Goal: Task Accomplishment & Management: Use online tool/utility

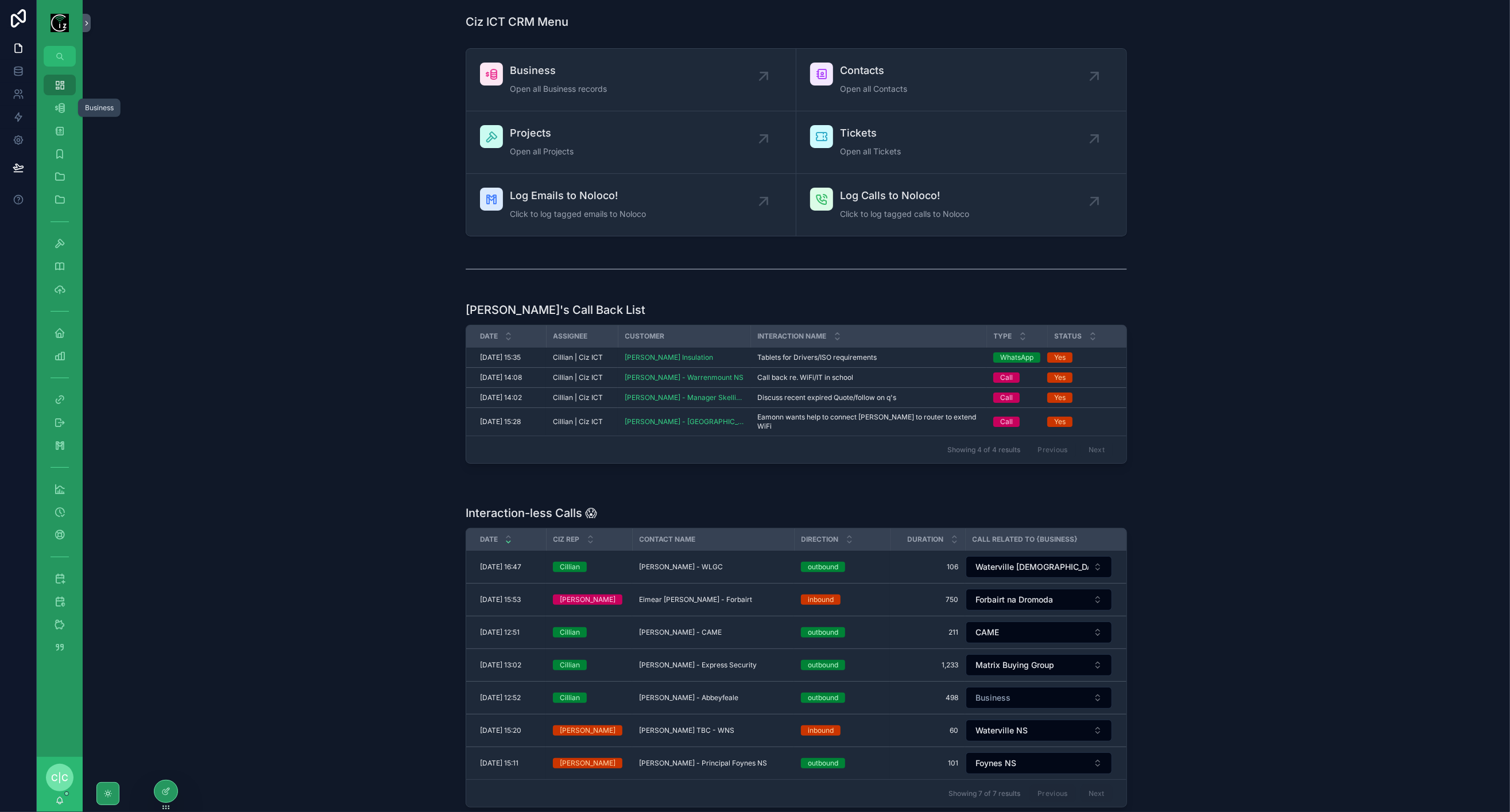
click at [59, 113] on icon "scrollable content" at bounding box center [60, 108] width 12 height 12
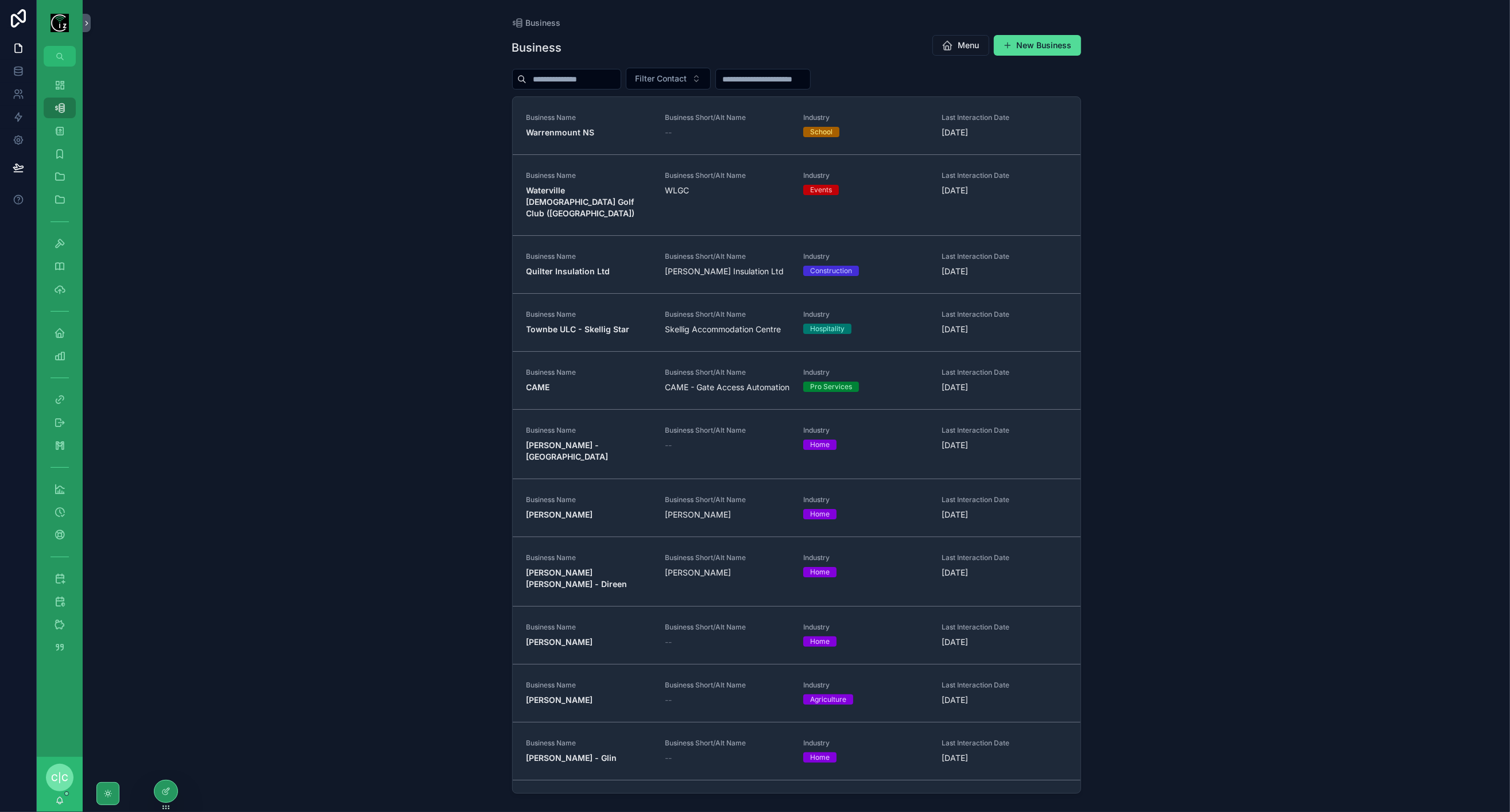
click at [580, 79] on input "scrollable content" at bounding box center [573, 79] width 94 height 16
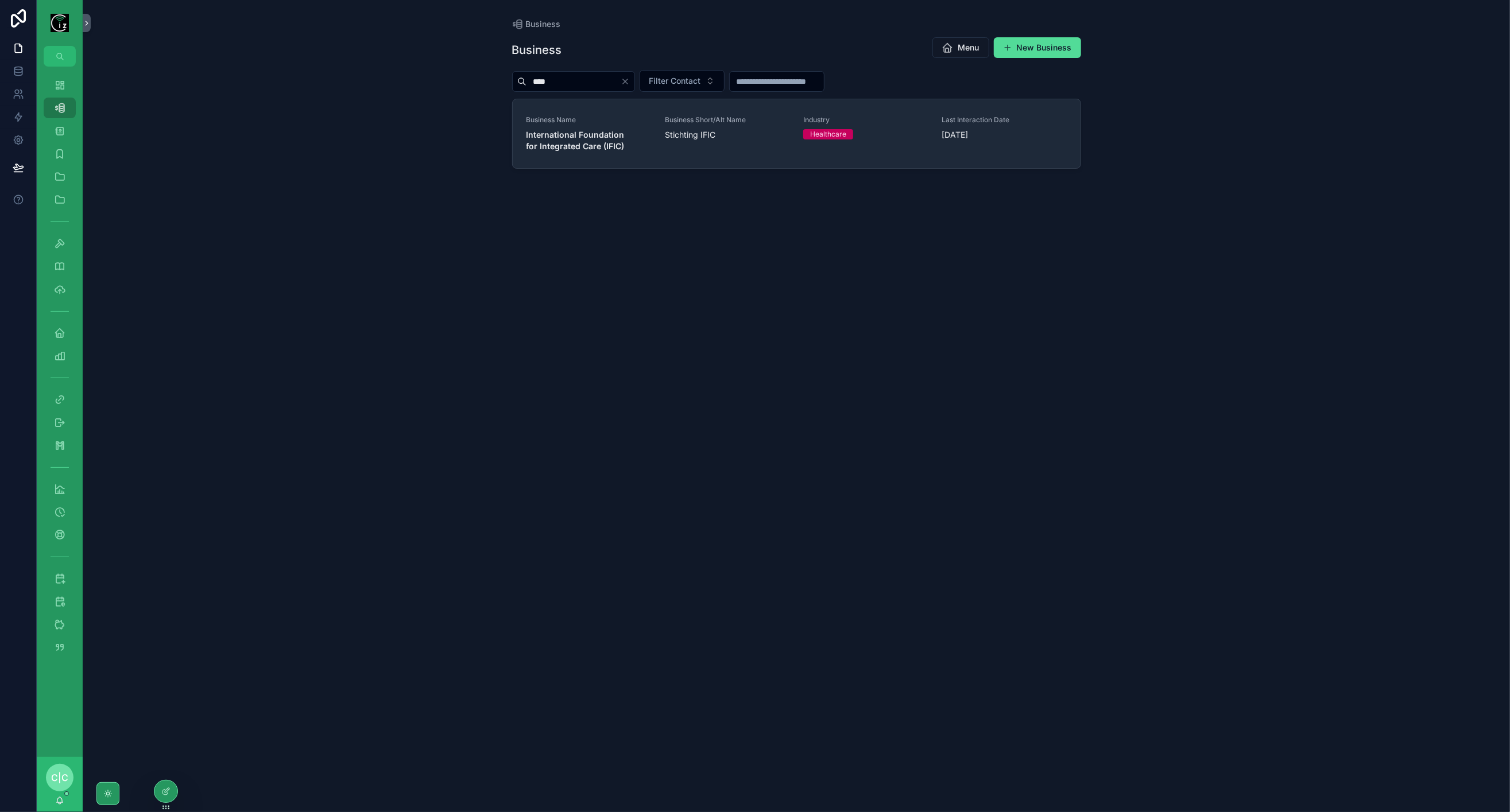
type input "****"
click at [608, 148] on strong "International Foundation for Integrated Care (IFIC)" at bounding box center [576, 140] width 100 height 21
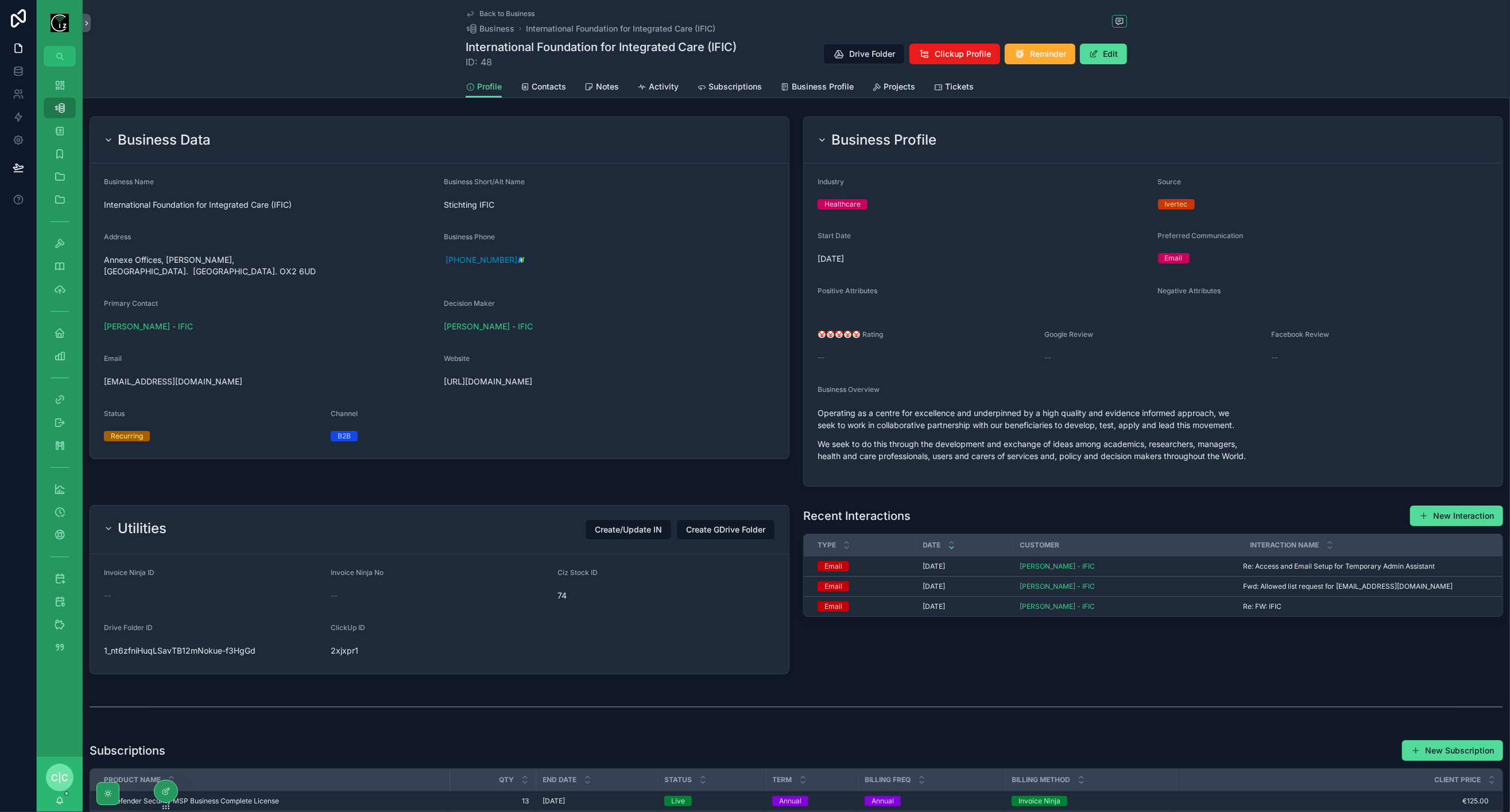
click at [945, 87] on span "Tickets" at bounding box center [959, 87] width 29 height 12
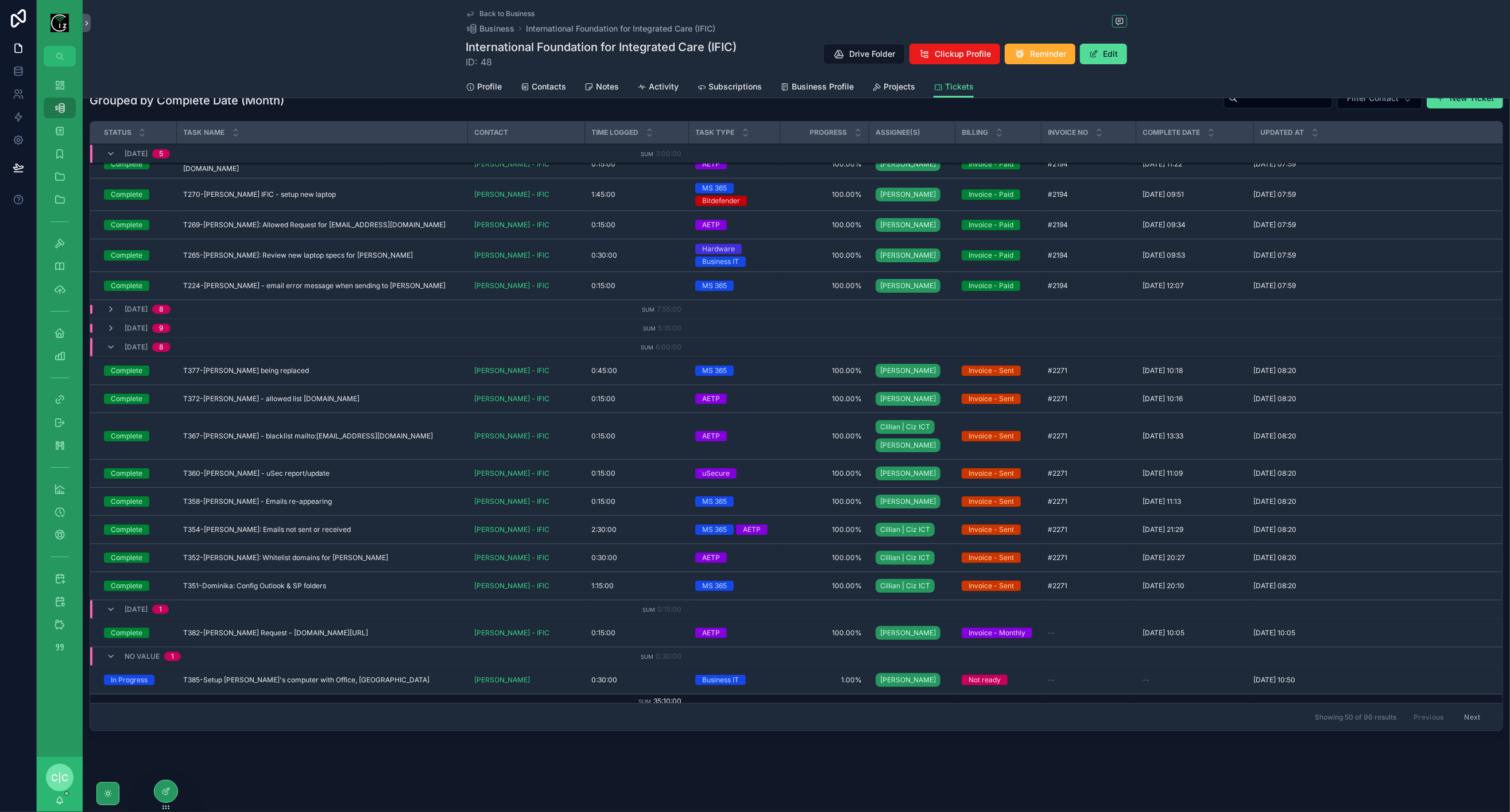
scroll to position [30, 0]
click at [66, 87] on div "Dashboard" at bounding box center [59, 84] width 18 height 18
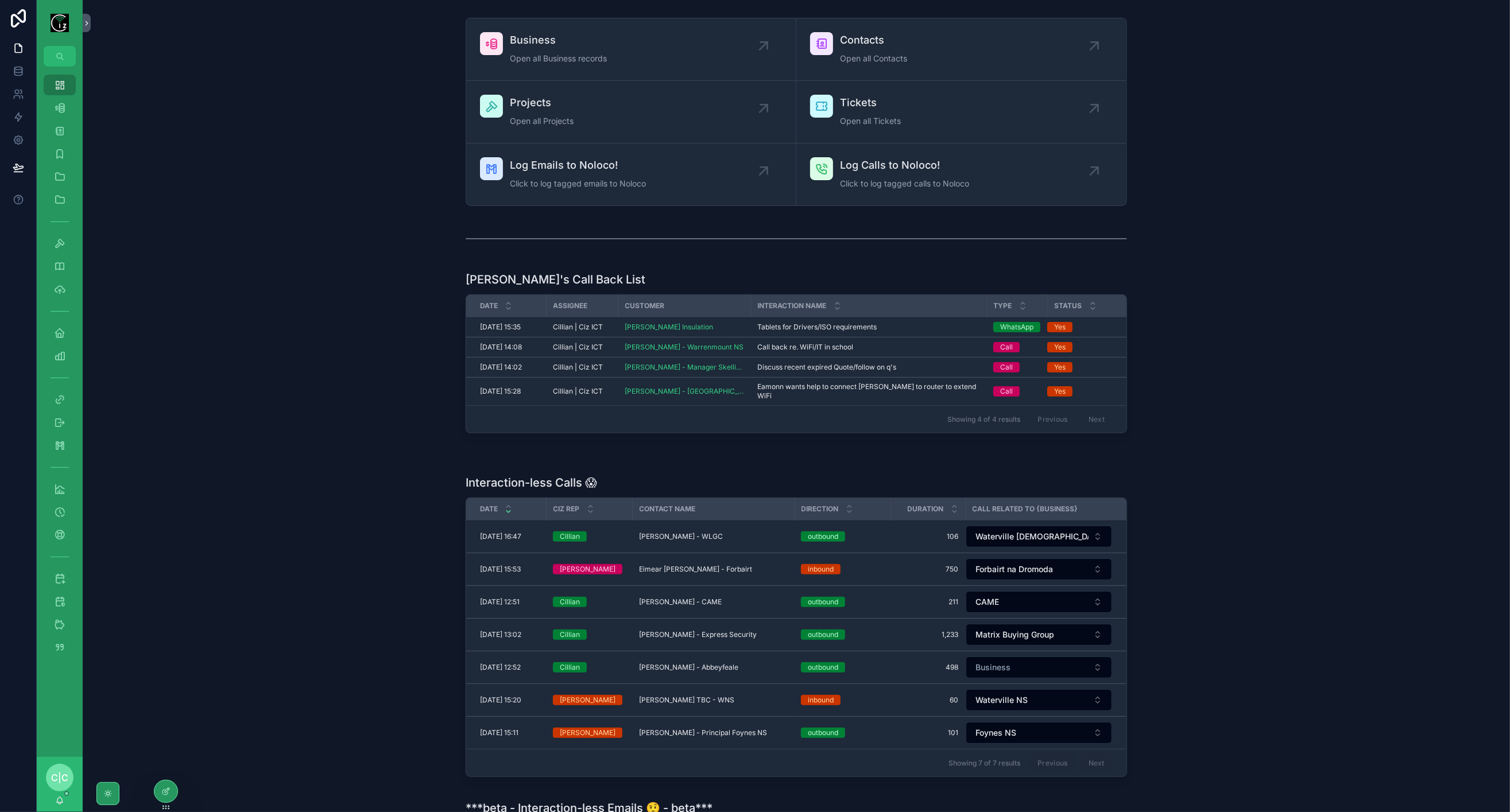
scroll to position [158, 0]
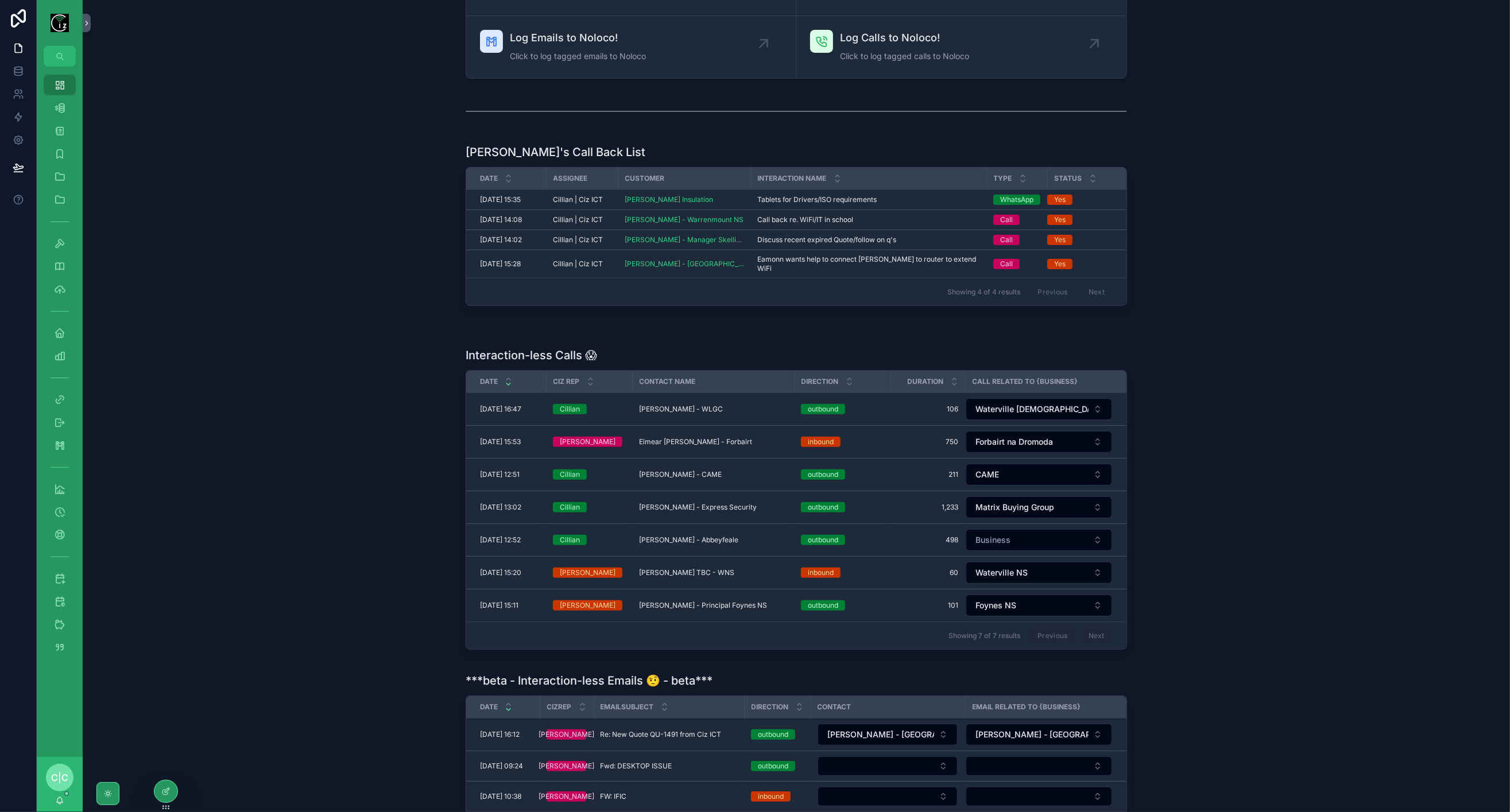
click at [1021, 529] on button "Business" at bounding box center [1039, 540] width 147 height 22
type input "*****"
click at [1073, 572] on span "[PERSON_NAME] - Abbeyfeale" at bounding box center [1019, 574] width 118 height 12
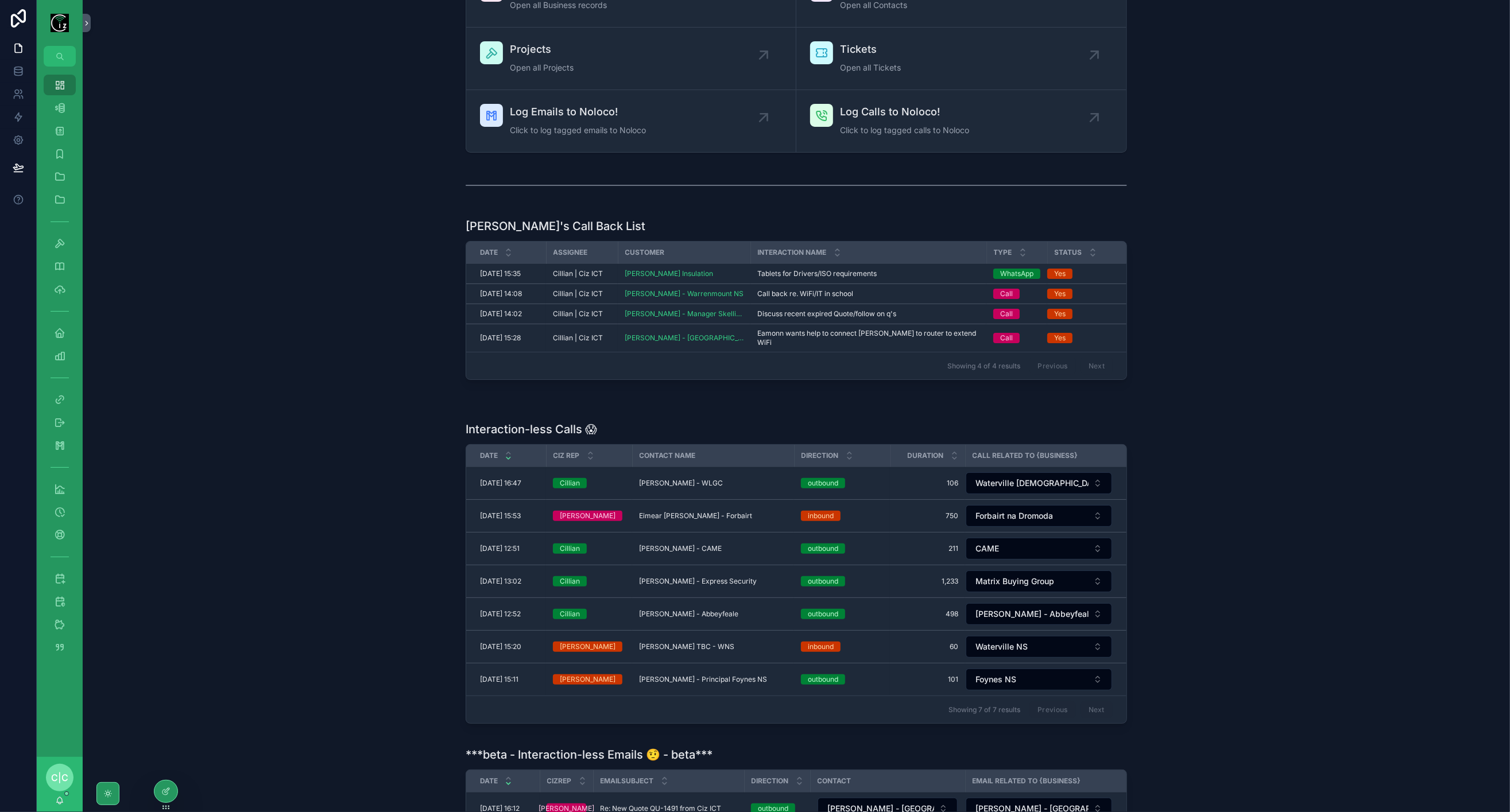
scroll to position [30, 0]
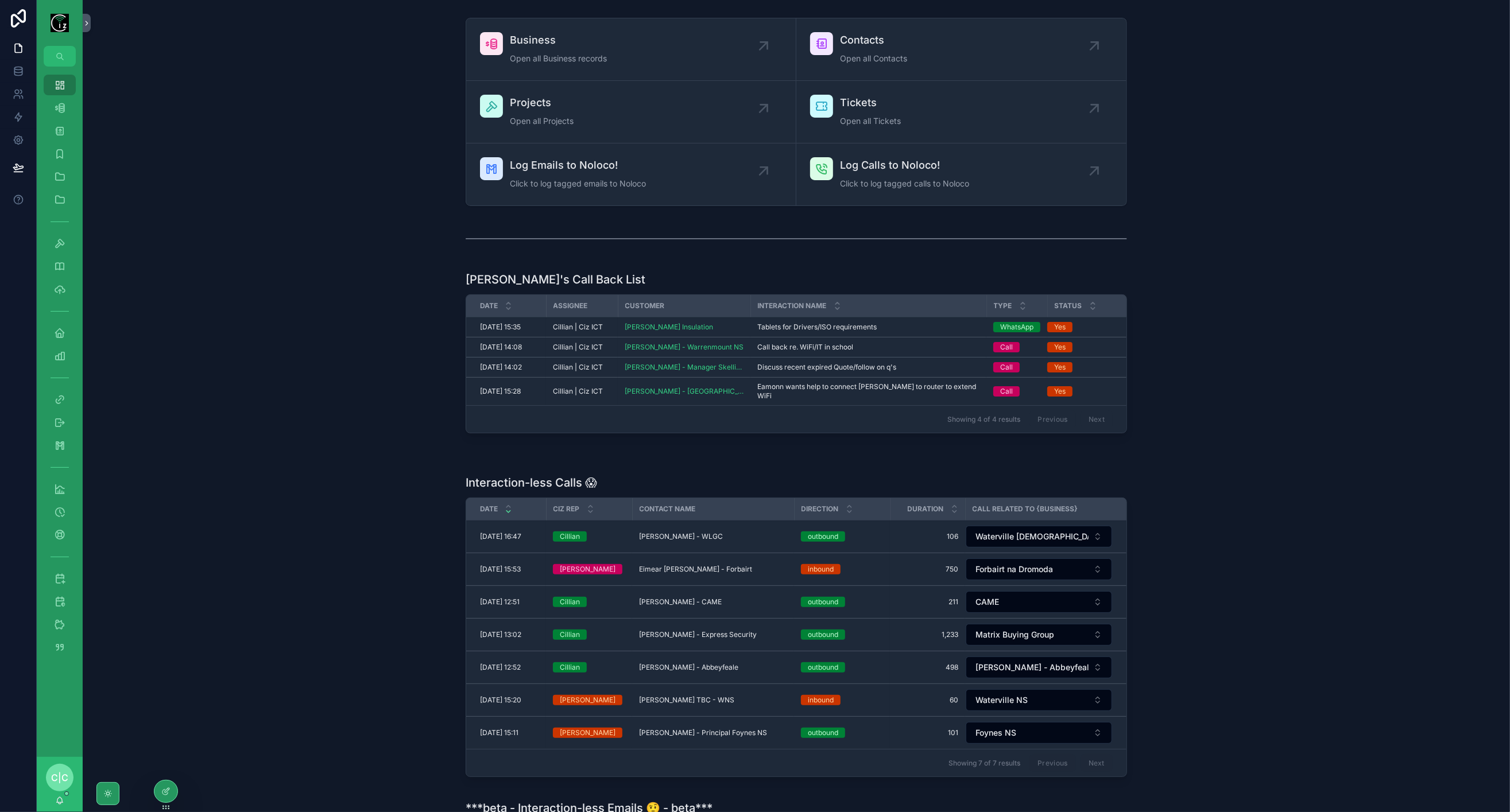
click at [933, 166] on span "Log Calls to Noloco!" at bounding box center [904, 165] width 129 height 16
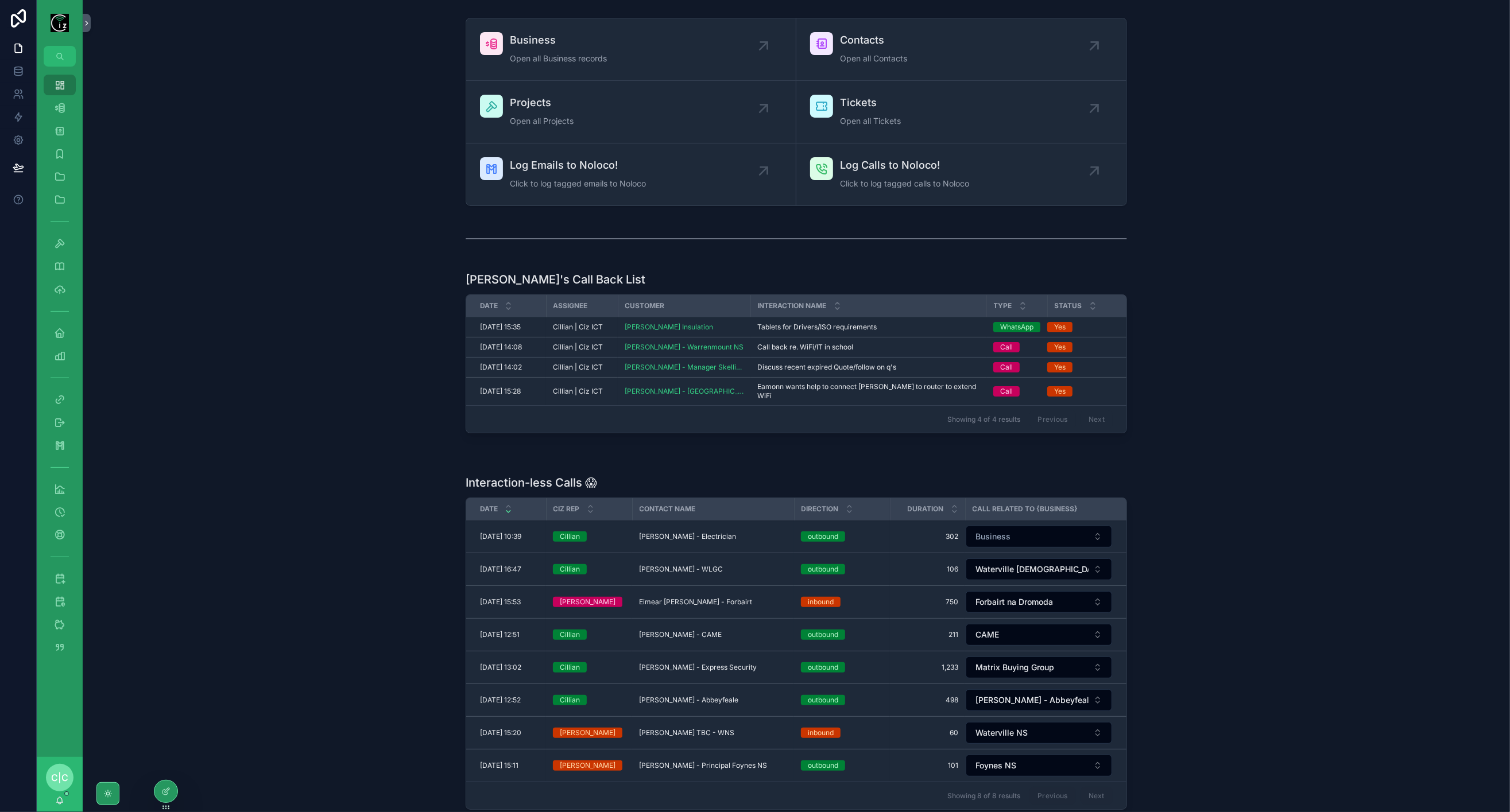
click at [1019, 529] on button "Business" at bounding box center [1039, 536] width 147 height 22
type input "******"
click at [1023, 606] on span "[PERSON_NAME] Foodstore" at bounding box center [1014, 608] width 106 height 12
click at [689, 530] on td "[PERSON_NAME] - Electrician [PERSON_NAME] - Electrician" at bounding box center [713, 537] width 162 height 33
click at [693, 532] on span "[PERSON_NAME] - Electrician" at bounding box center [688, 537] width 97 height 9
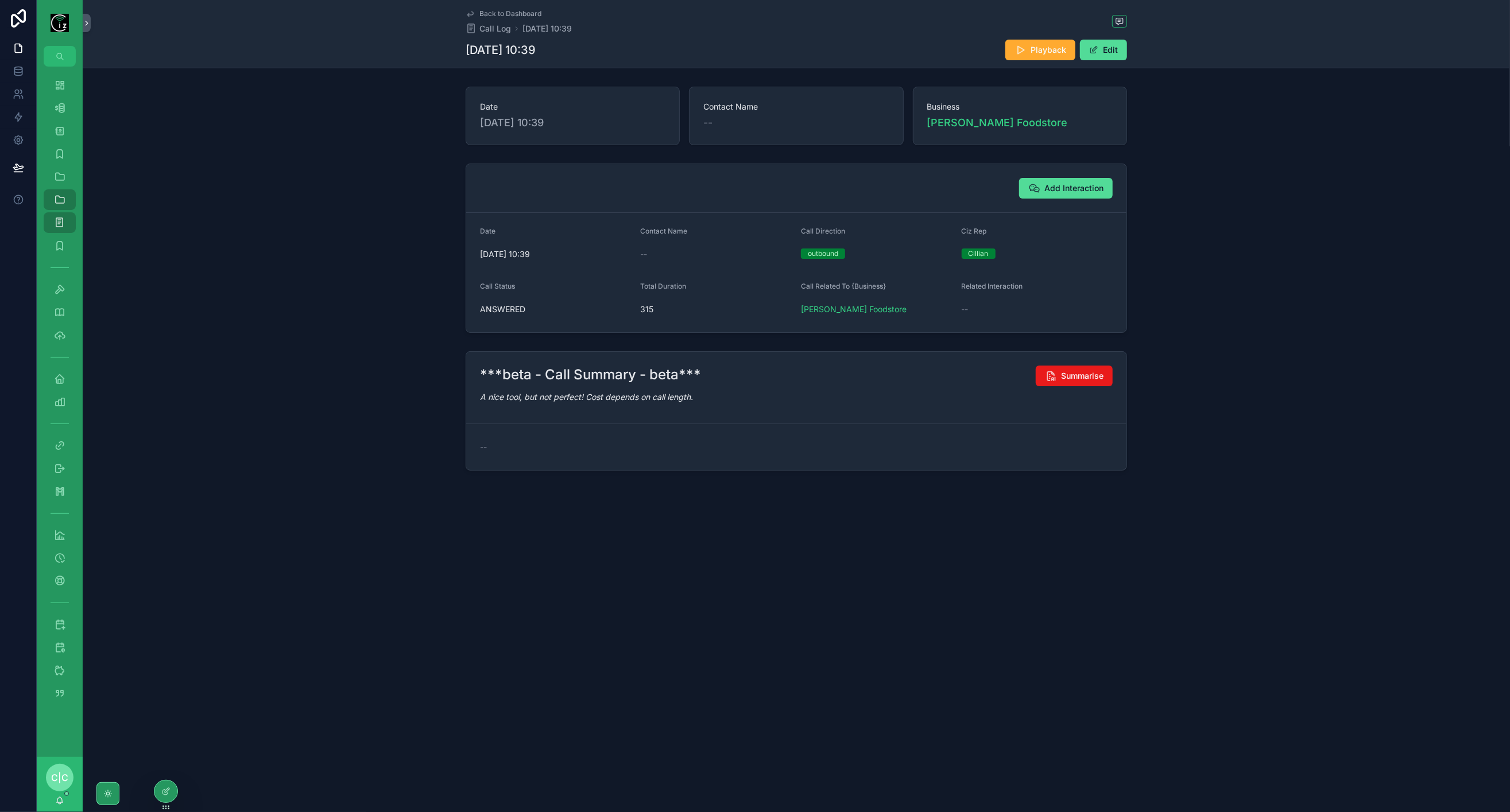
click at [1077, 371] on span "Summarise" at bounding box center [1082, 376] width 42 height 12
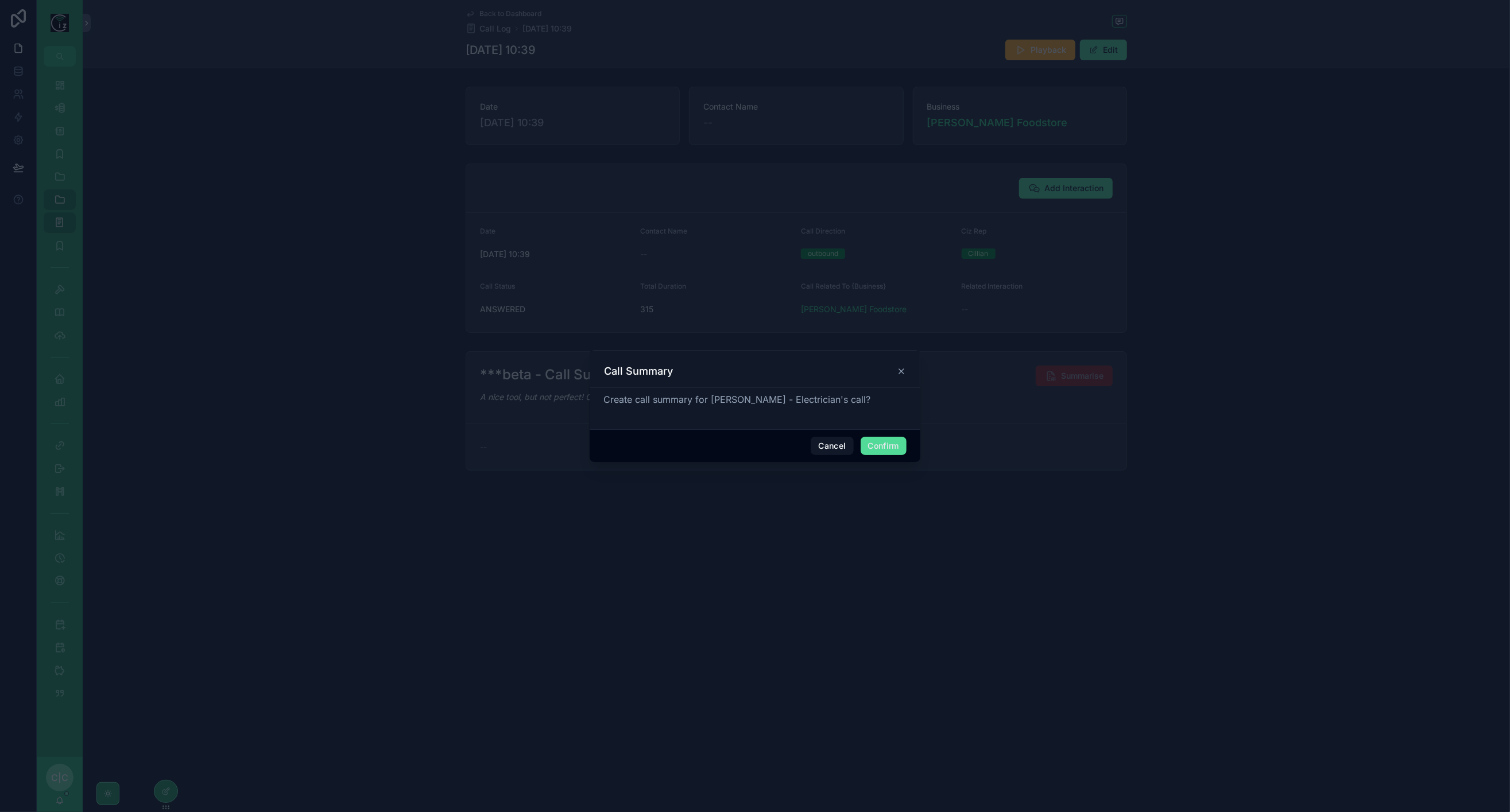
click at [878, 443] on button "Confirm" at bounding box center [883, 445] width 46 height 18
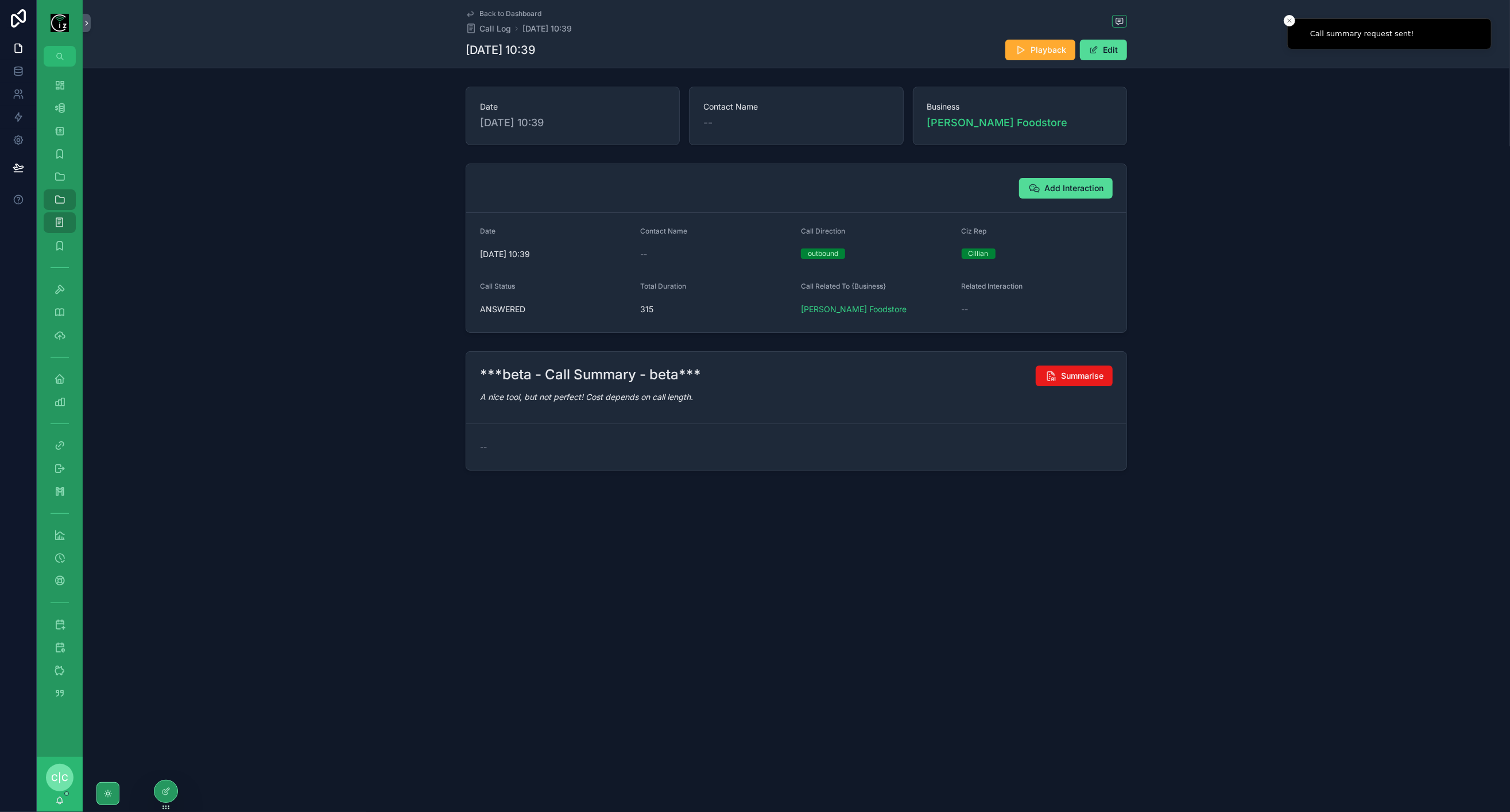
click at [476, 16] on link "Back to Dashboard" at bounding box center [503, 14] width 76 height 9
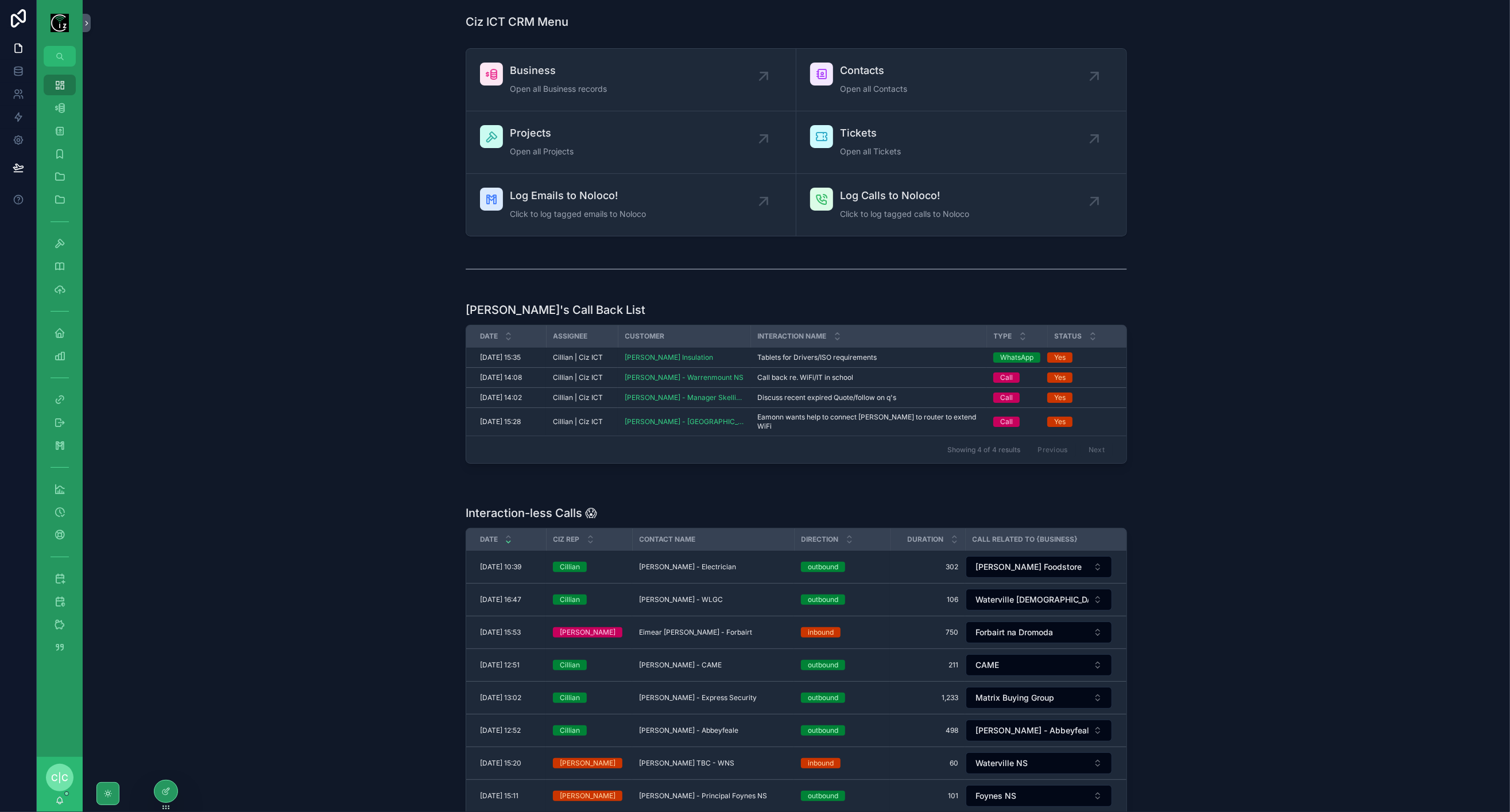
click at [0, 0] on span "Complete" at bounding box center [0, 0] width 0 height 0
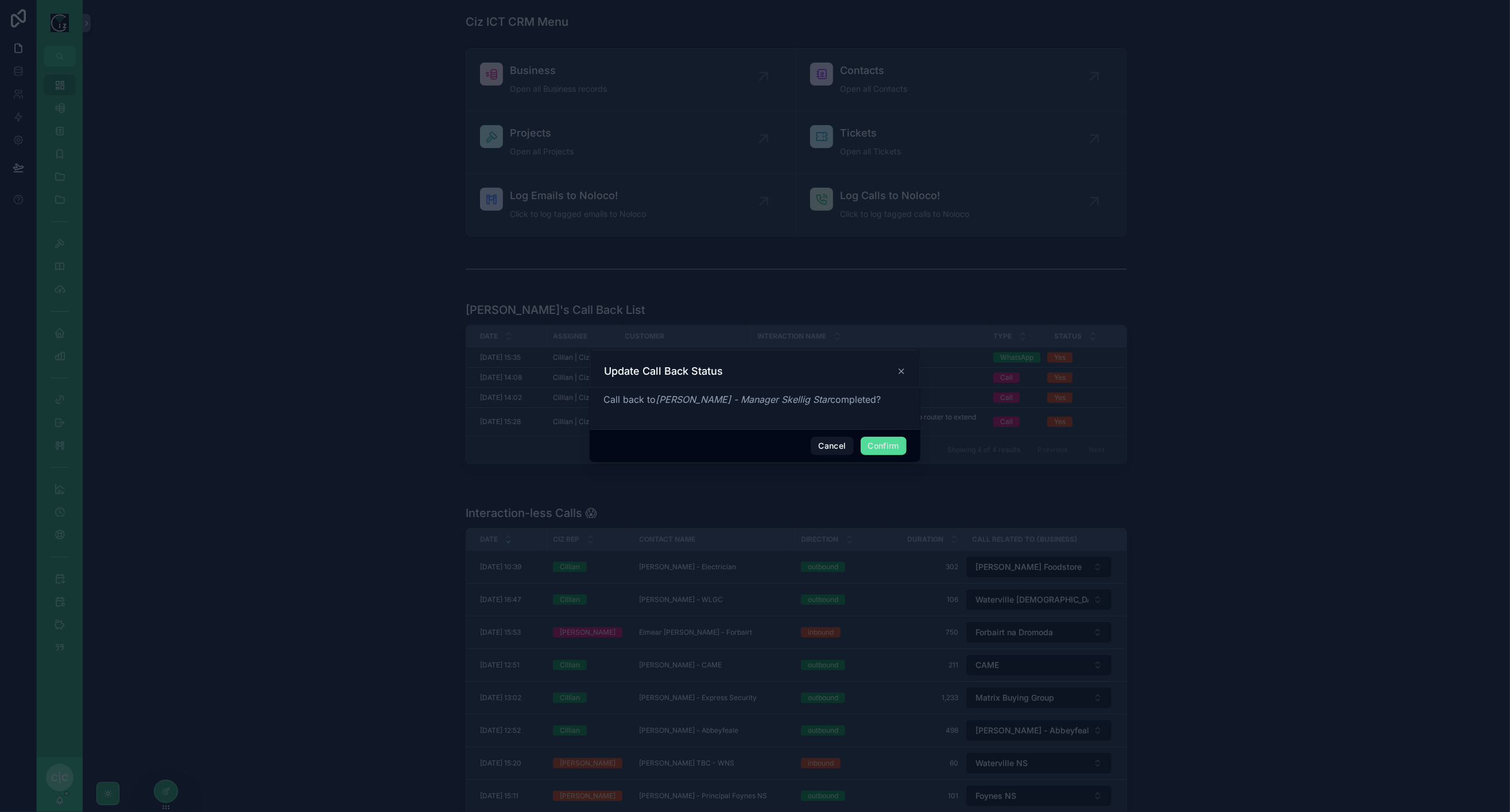
click at [896, 448] on button "Confirm" at bounding box center [883, 445] width 46 height 18
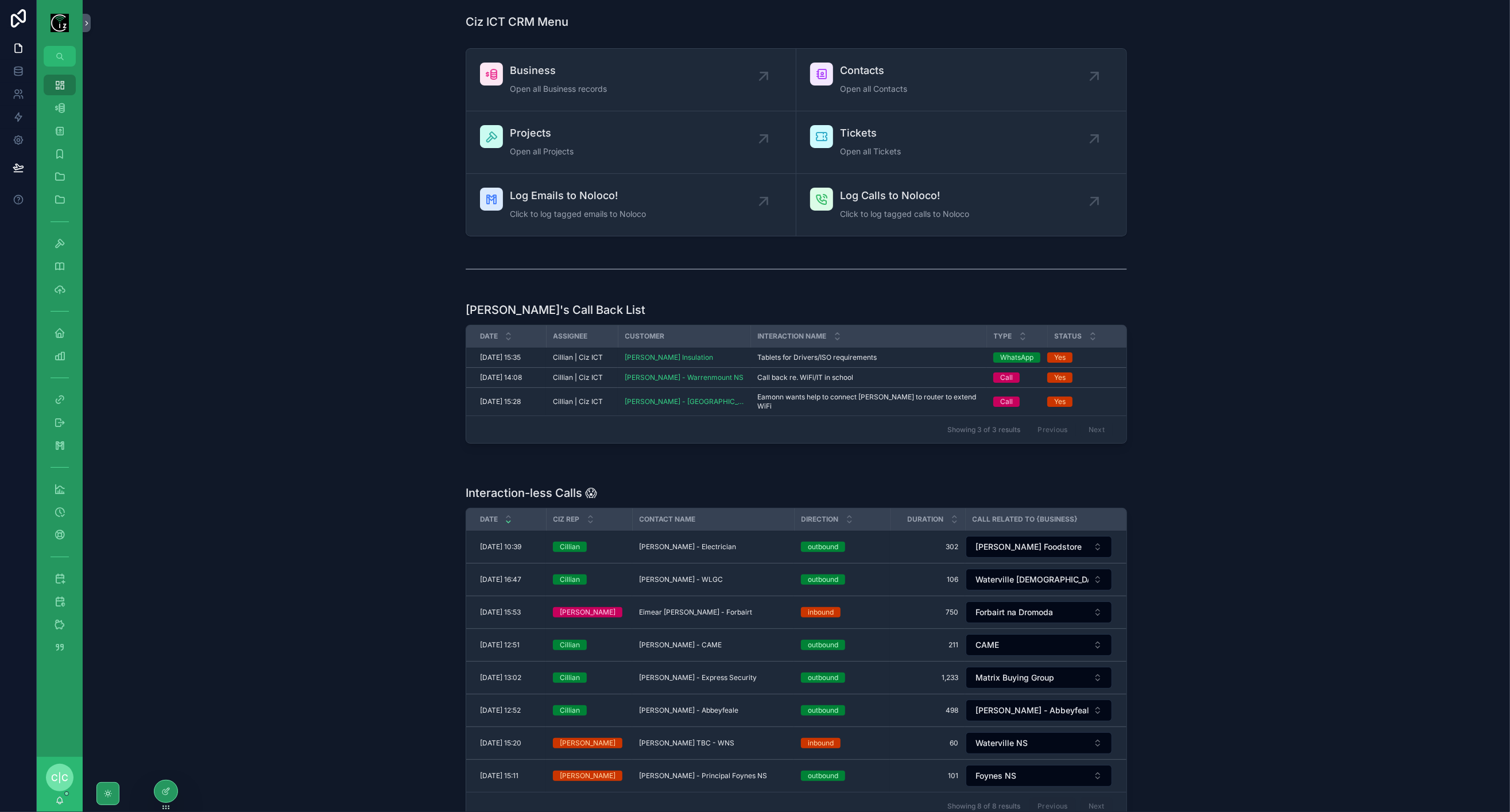
click at [0, 0] on span "Complete" at bounding box center [0, 0] width 0 height 0
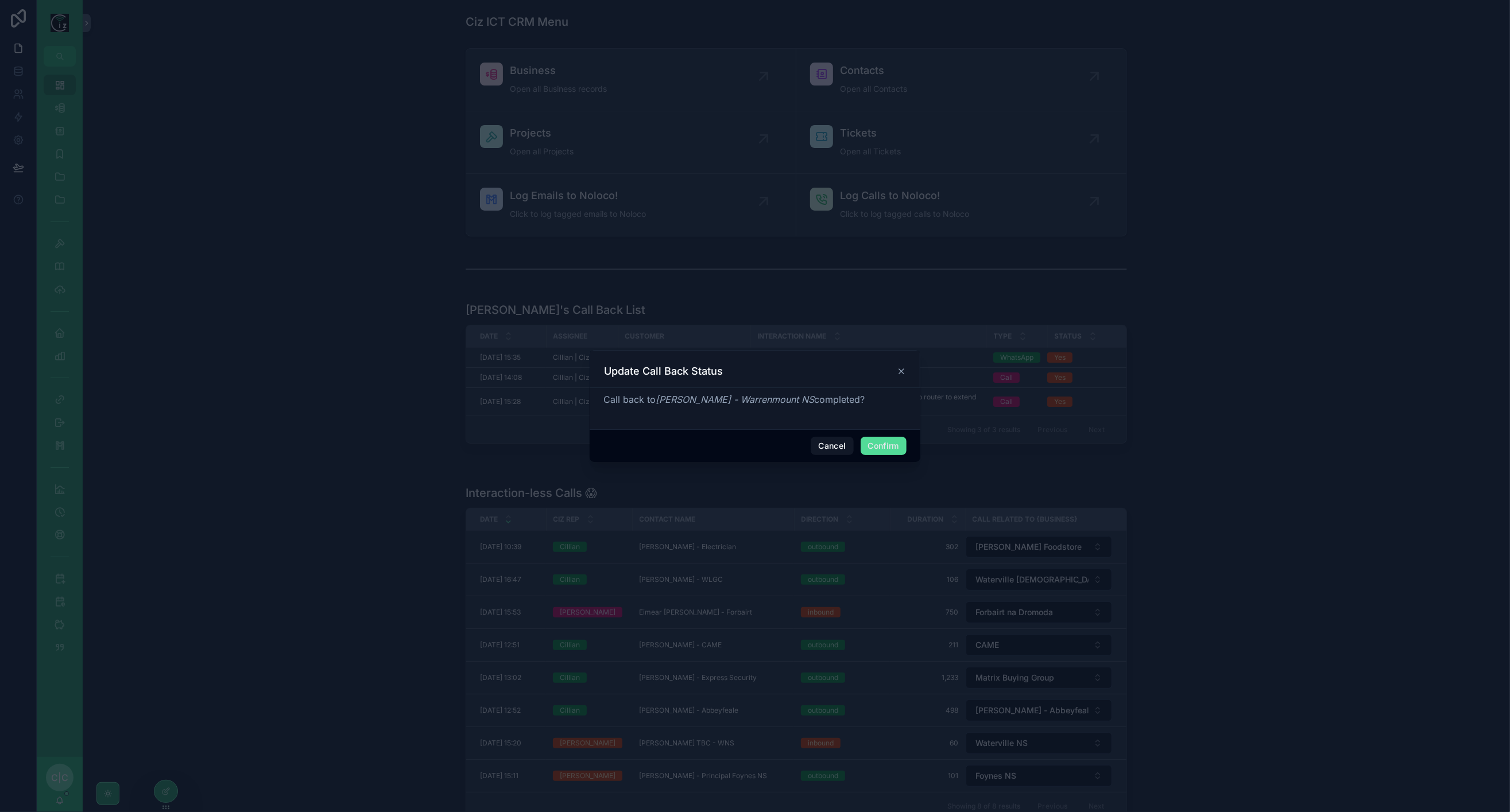
click at [882, 449] on button "Confirm" at bounding box center [883, 445] width 46 height 18
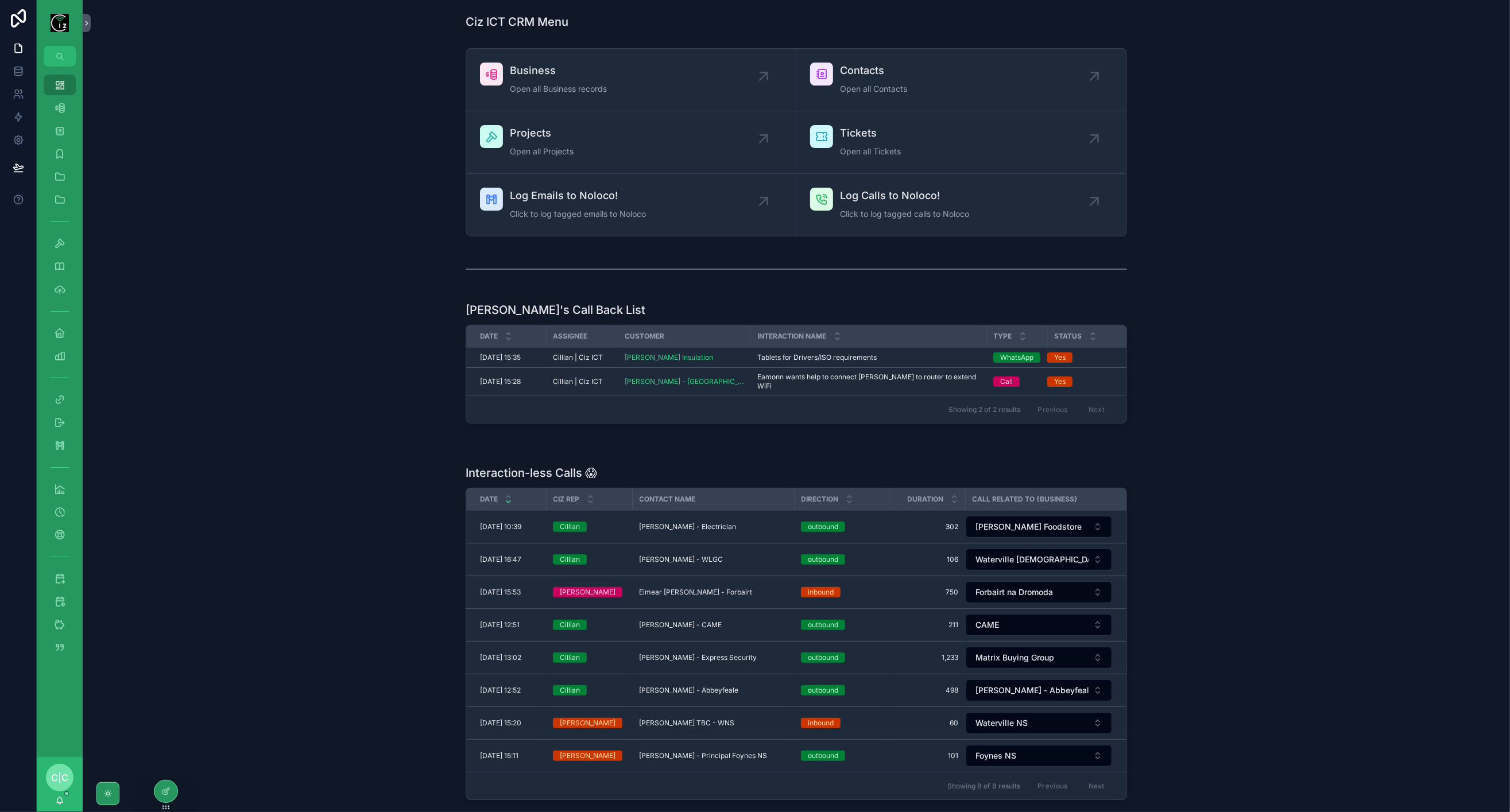
click at [557, 200] on span "Log Emails to Noloco!" at bounding box center [578, 195] width 136 height 16
click at [705, 522] on span "[PERSON_NAME] - Electrician" at bounding box center [688, 527] width 97 height 9
